Goal: Navigation & Orientation: Find specific page/section

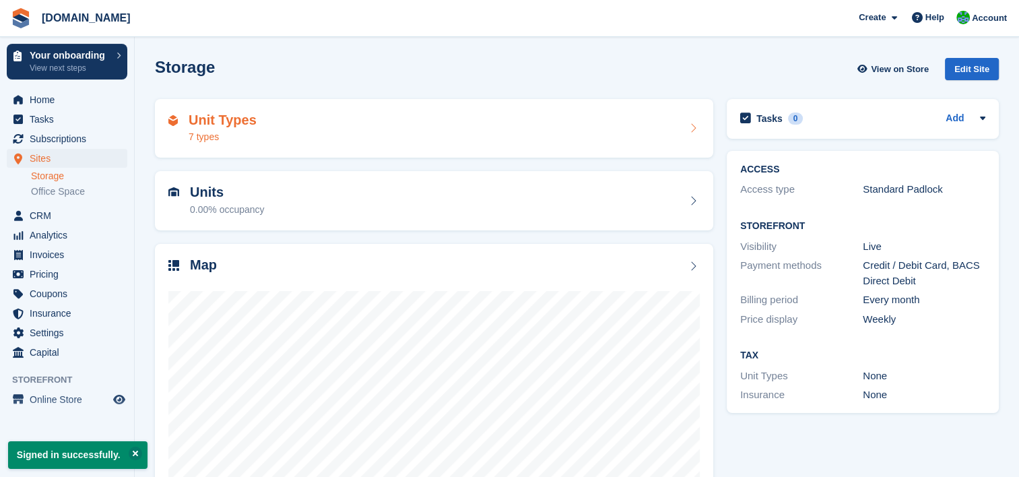
click at [251, 135] on div "7 types" at bounding box center [223, 137] width 68 height 14
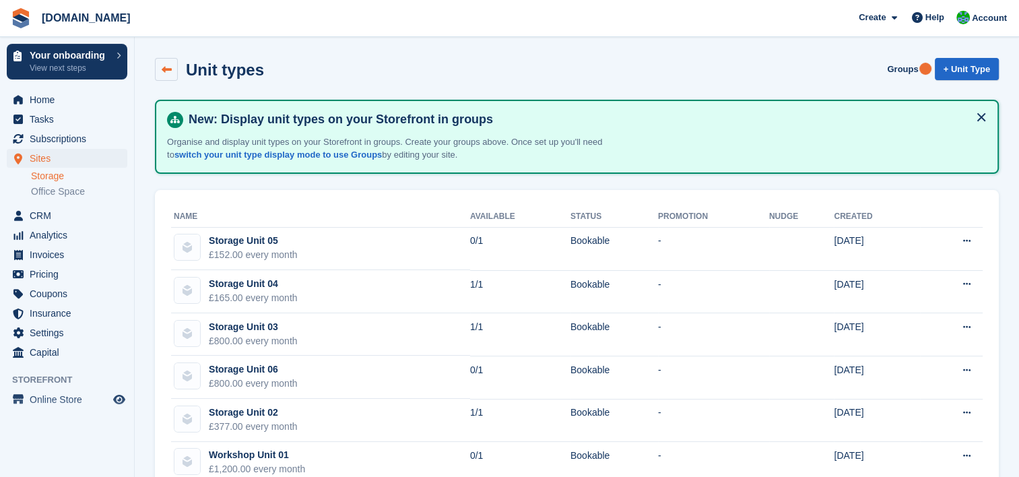
click at [173, 68] on link at bounding box center [166, 69] width 23 height 23
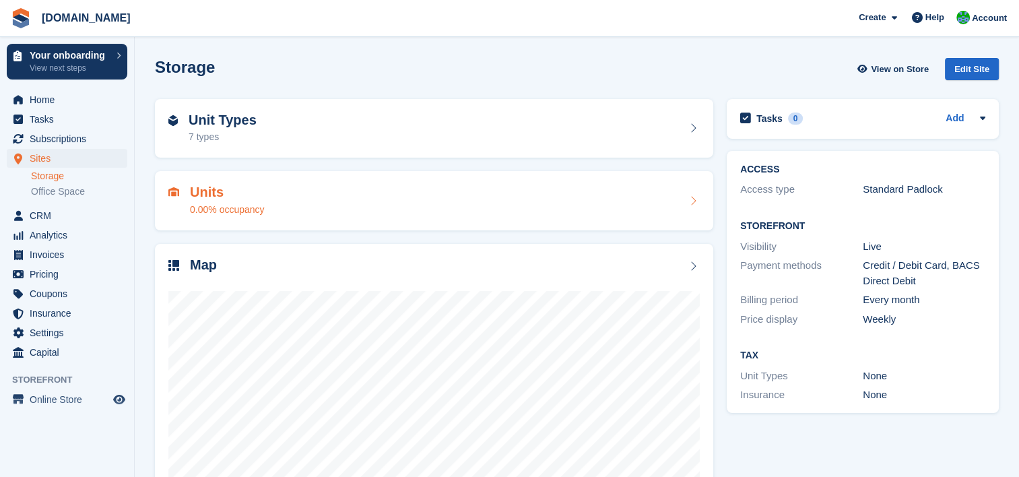
click at [238, 195] on h2 "Units" at bounding box center [227, 192] width 75 height 15
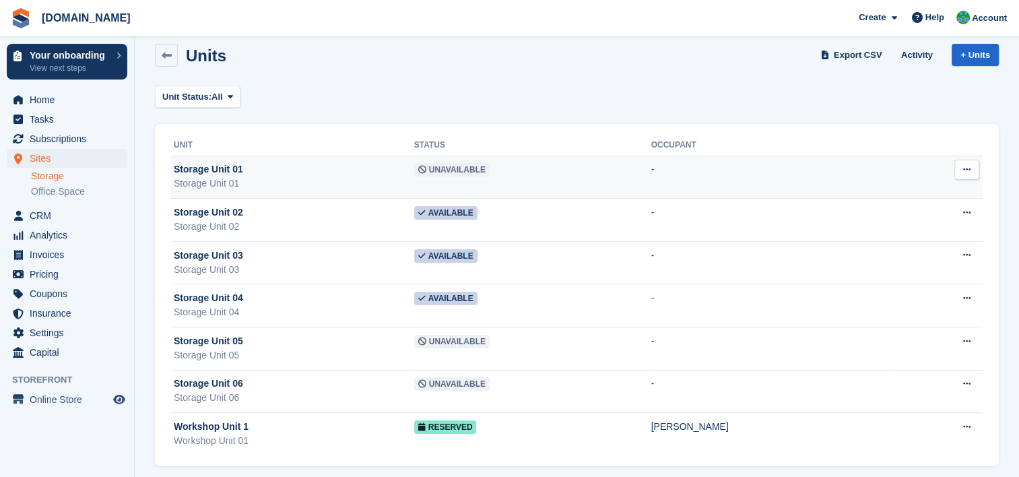
scroll to position [22, 0]
